Goal: Task Accomplishment & Management: Complete application form

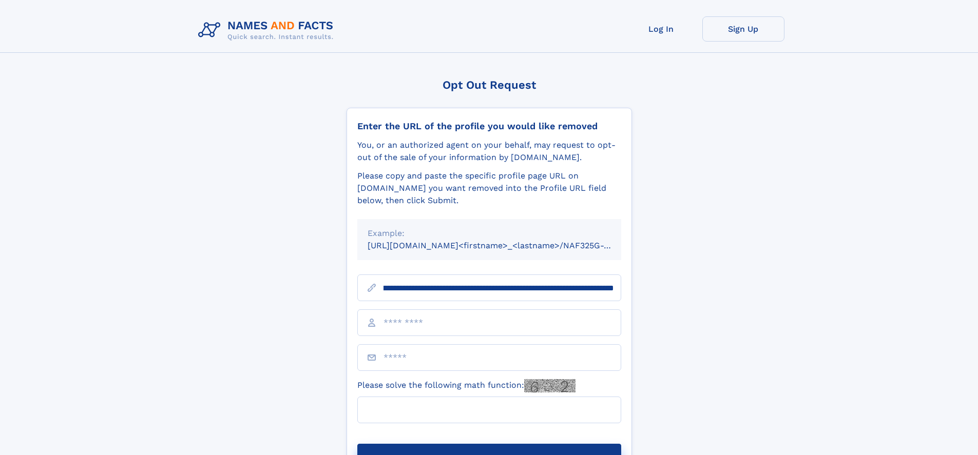
scroll to position [0, 130]
type input "**********"
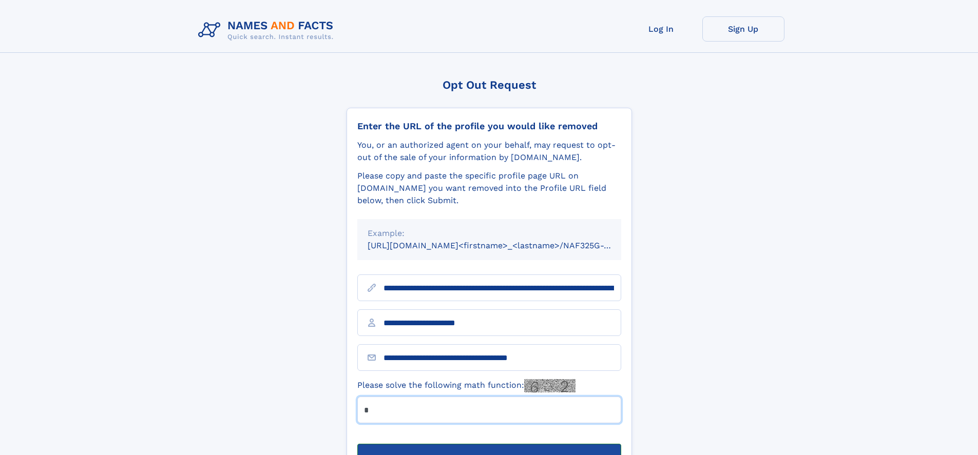
type input "*"
click at [489, 444] on button "Submit Opt Out Request" at bounding box center [489, 460] width 264 height 33
